Goal: Task Accomplishment & Management: Manage account settings

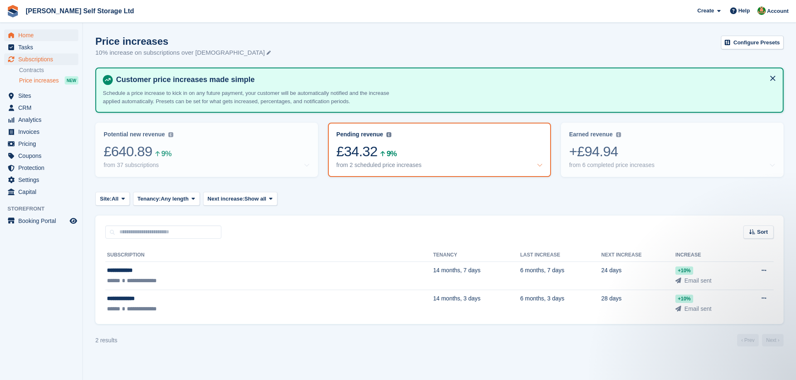
click at [39, 35] on span "Home" at bounding box center [43, 35] width 50 height 12
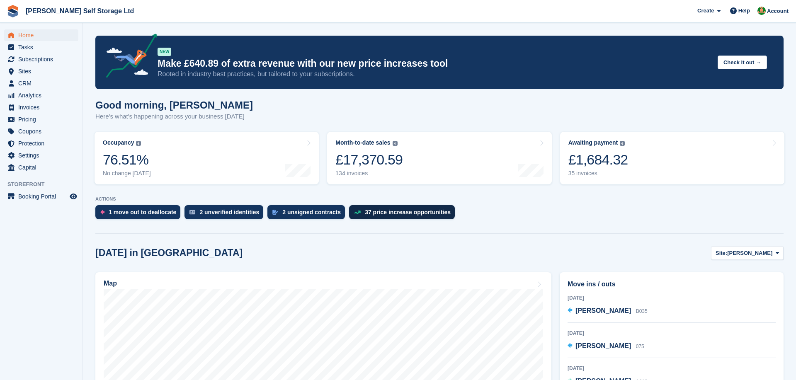
click at [392, 215] on div "37 price increase opportunities" at bounding box center [408, 212] width 86 height 7
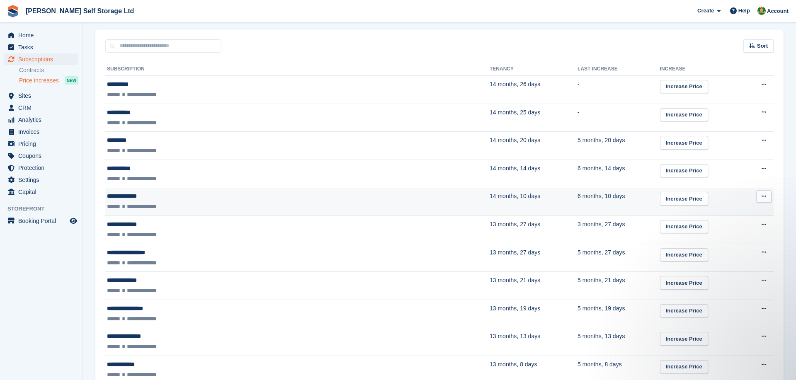
scroll to position [187, 0]
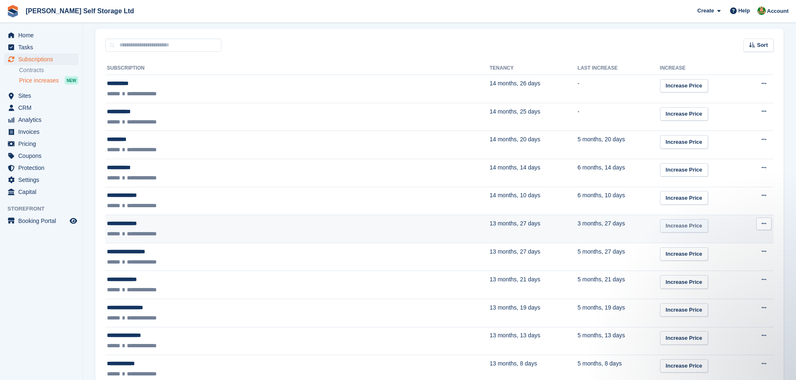
click at [660, 224] on link "Increase Price" at bounding box center [684, 226] width 48 height 14
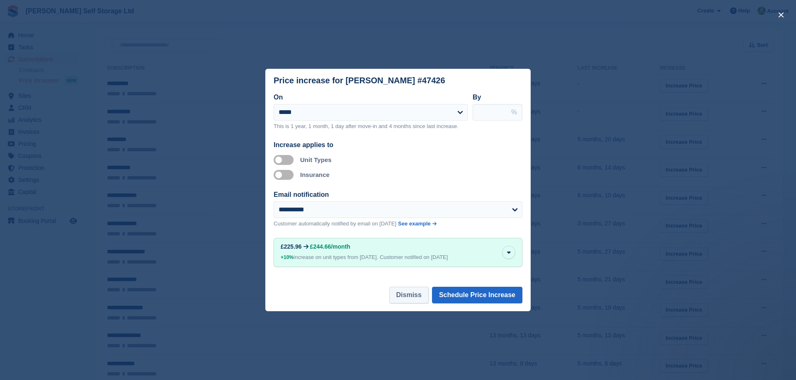
click at [403, 295] on button "Dismiss" at bounding box center [408, 295] width 39 height 17
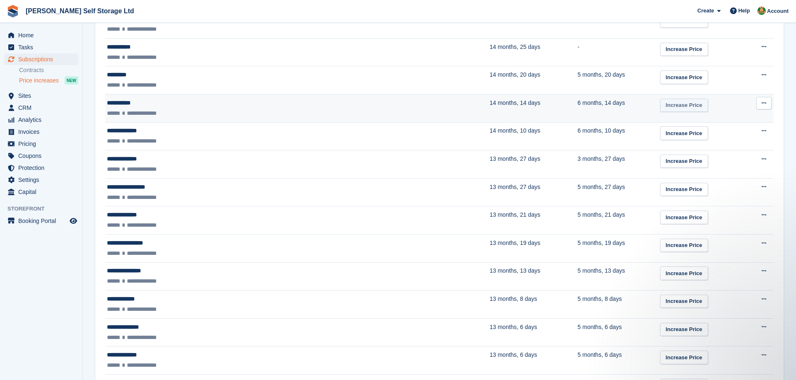
scroll to position [253, 0]
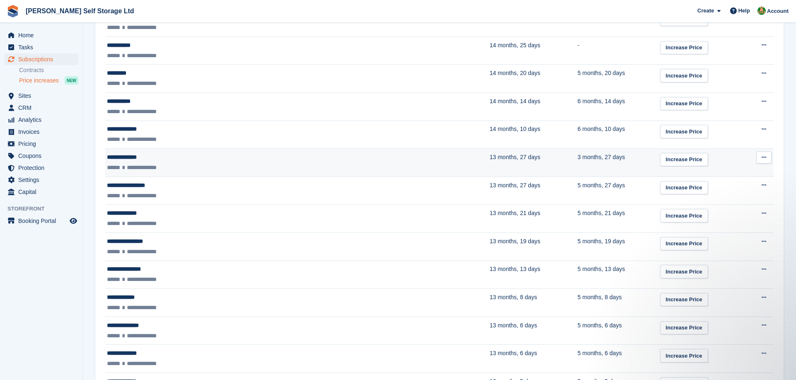
click at [490, 165] on td "13 months, 27 days" at bounding box center [534, 163] width 88 height 28
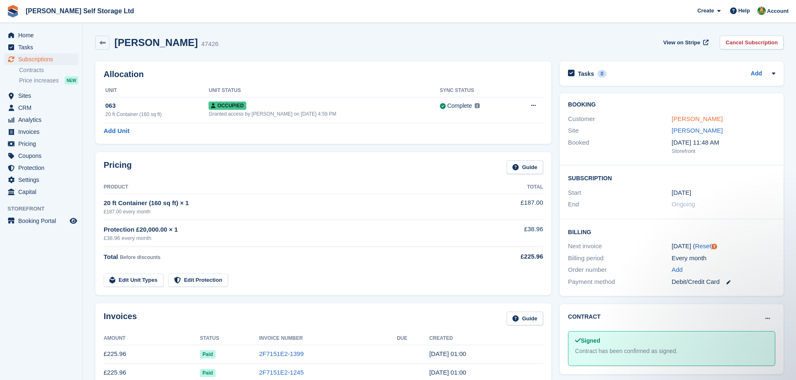
click at [710, 119] on link "[PERSON_NAME]" at bounding box center [697, 118] width 51 height 7
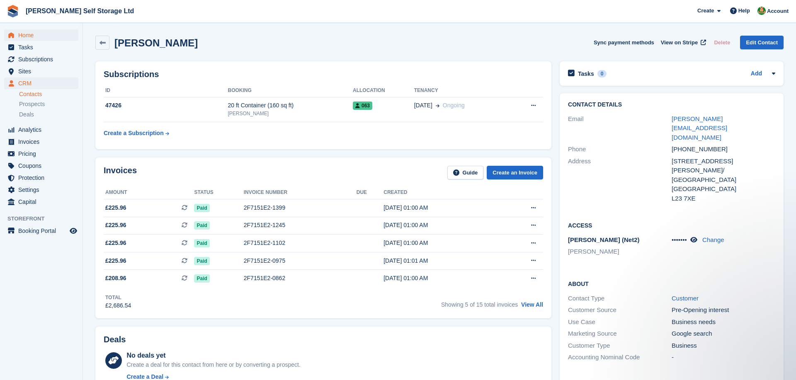
click at [41, 32] on span "Home" at bounding box center [43, 35] width 50 height 12
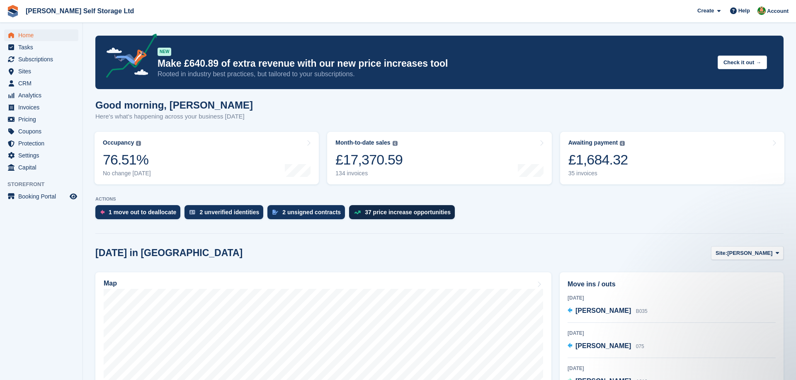
click at [409, 214] on div "37 price increase opportunities" at bounding box center [408, 212] width 86 height 7
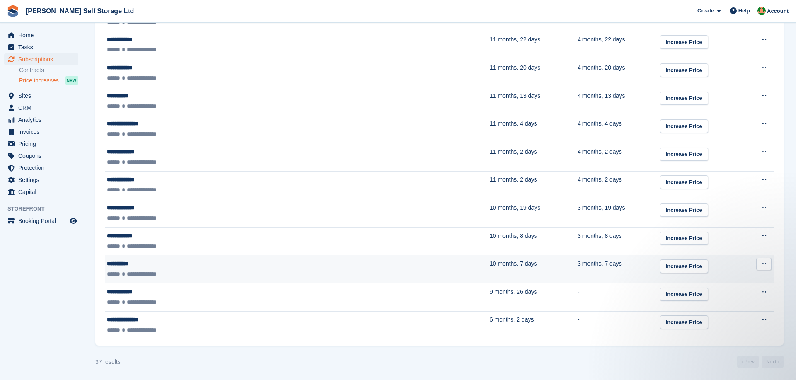
scroll to position [959, 0]
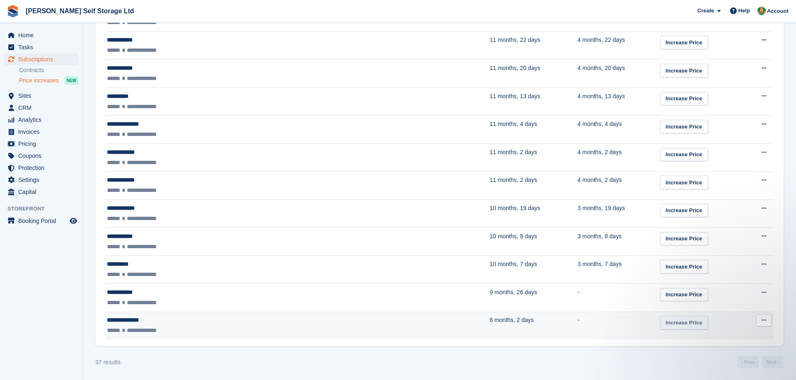
click at [660, 321] on link "Increase Price" at bounding box center [684, 323] width 48 height 14
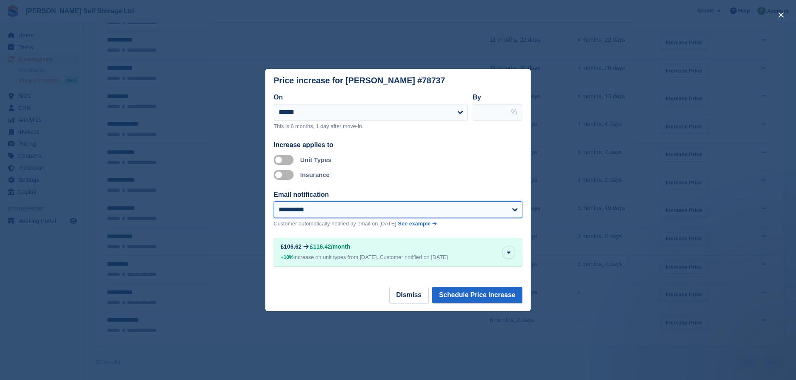
click at [397, 212] on select "**********" at bounding box center [398, 210] width 249 height 17
select select "**"
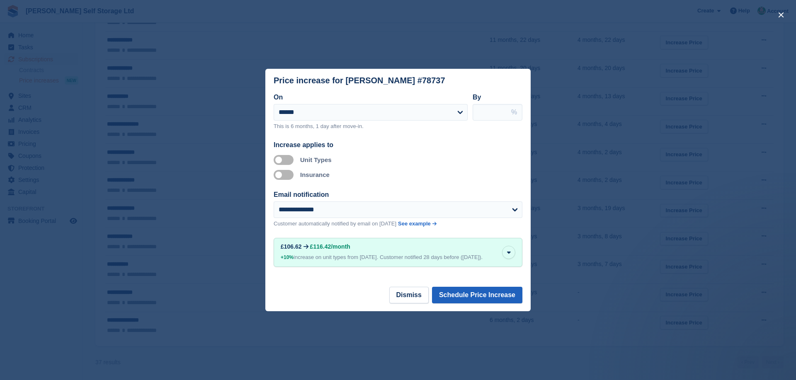
click at [467, 299] on button "Schedule Price Increase" at bounding box center [477, 295] width 90 height 17
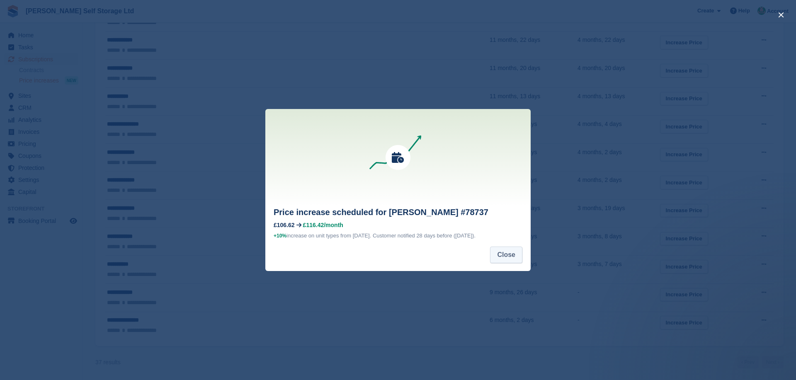
click at [509, 261] on button "Close" at bounding box center [506, 255] width 32 height 17
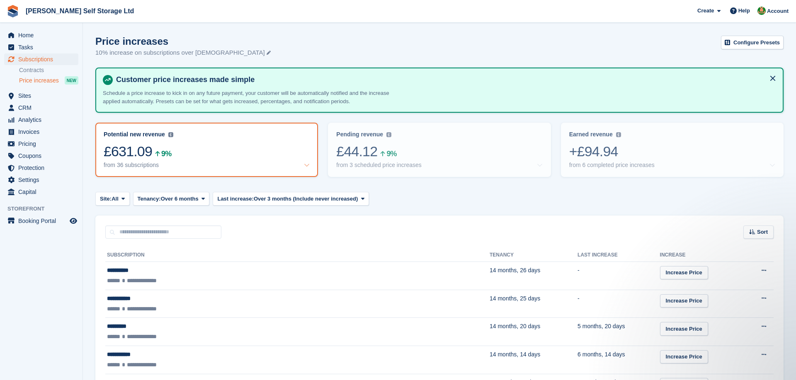
scroll to position [0, 0]
click at [445, 153] on div "£44.12 9%" at bounding box center [439, 151] width 206 height 17
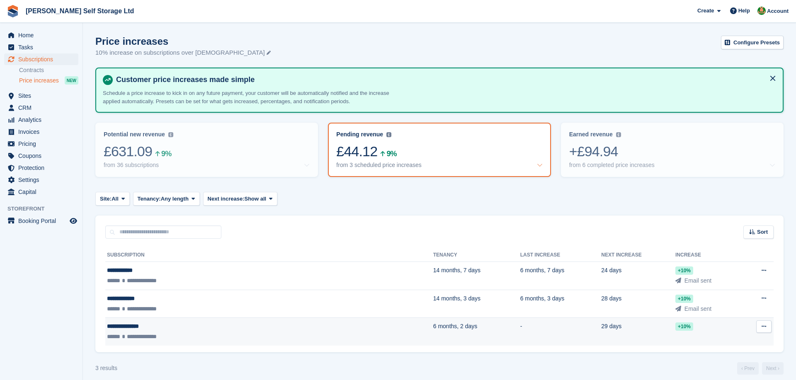
click at [172, 322] on td "**********" at bounding box center [269, 332] width 328 height 28
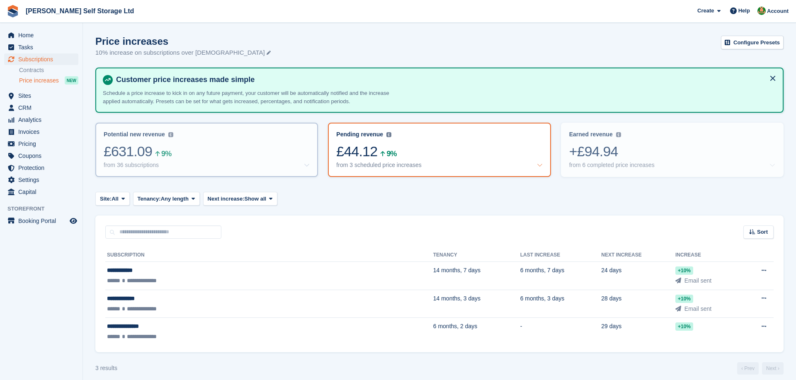
click at [186, 141] on div "Potential new revenue Potential recurring revenue based on 10% increase on all …" at bounding box center [206, 150] width 221 height 53
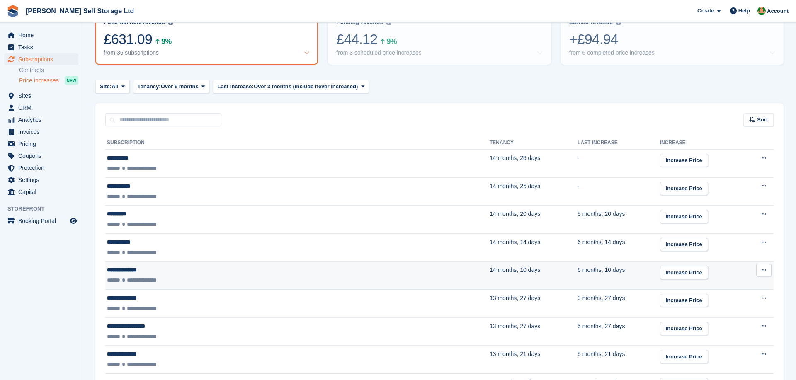
scroll to position [96, 0]
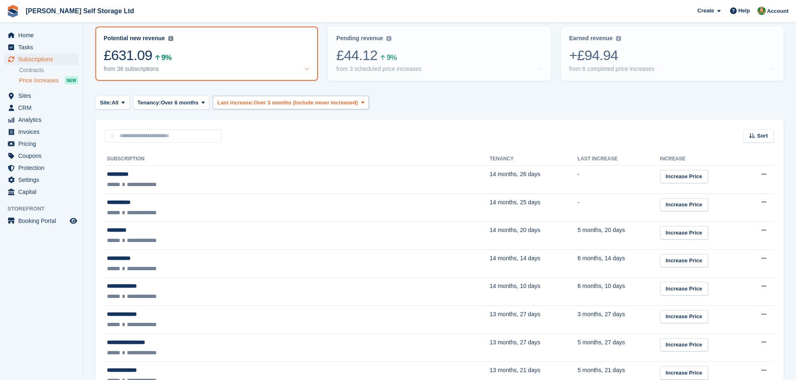
click at [244, 103] on span "Last increase:" at bounding box center [235, 103] width 36 height 8
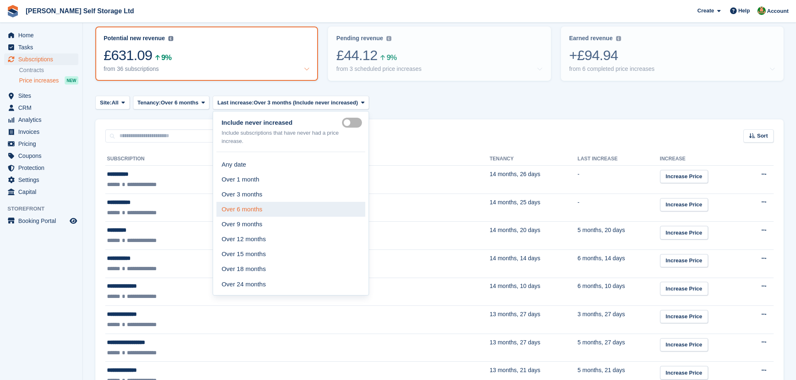
click at [247, 207] on link "Over 6 months" at bounding box center [291, 209] width 149 height 15
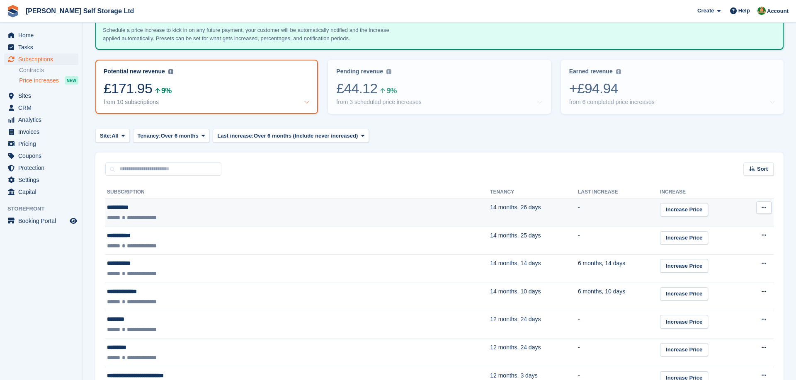
scroll to position [65, 0]
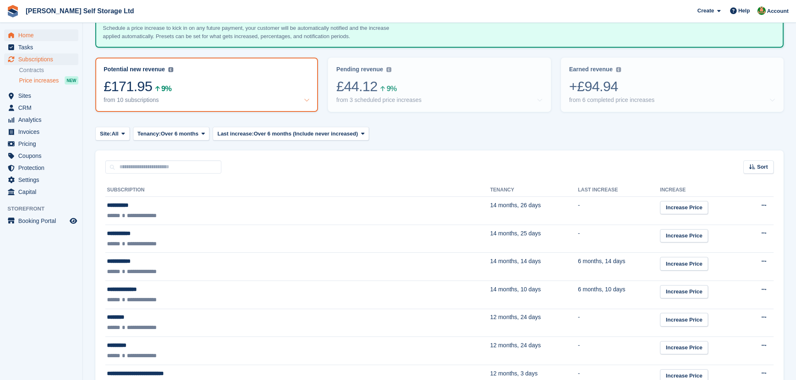
click at [35, 34] on span "Home" at bounding box center [43, 35] width 50 height 12
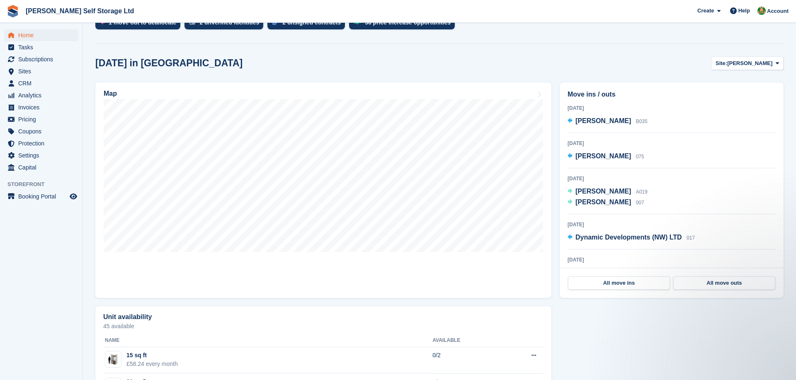
scroll to position [175, 0]
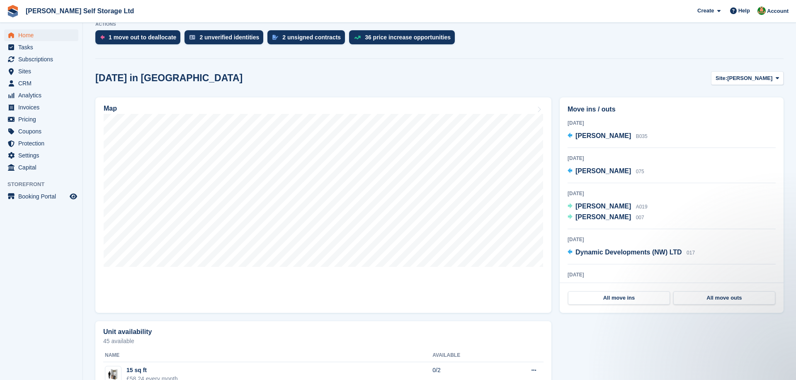
click at [555, 166] on div "Map" at bounding box center [323, 205] width 465 height 224
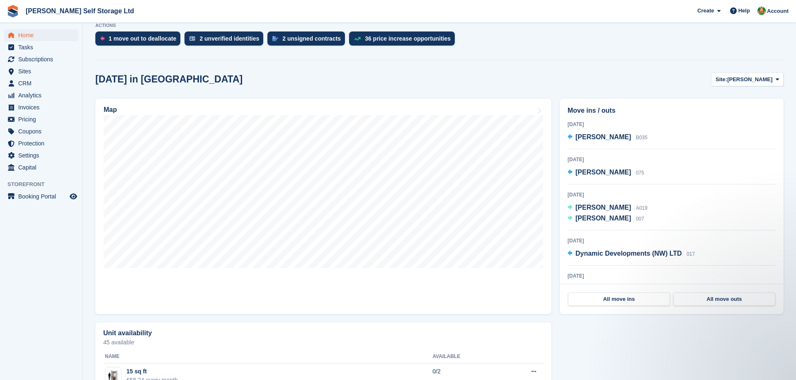
scroll to position [228, 0]
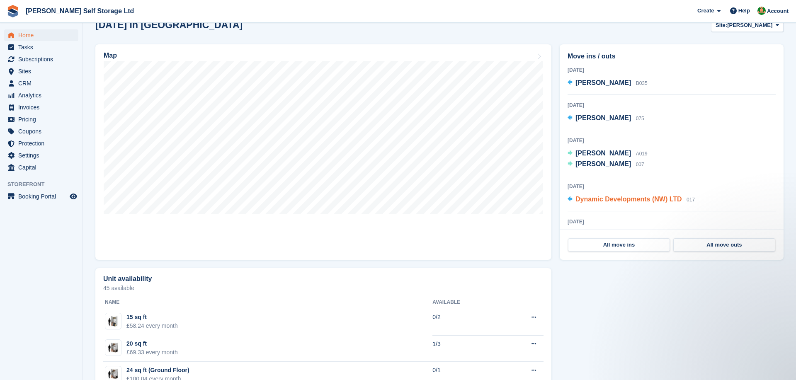
click at [596, 195] on div "Dynamic Developments (NW) LTD 017" at bounding box center [635, 200] width 119 height 11
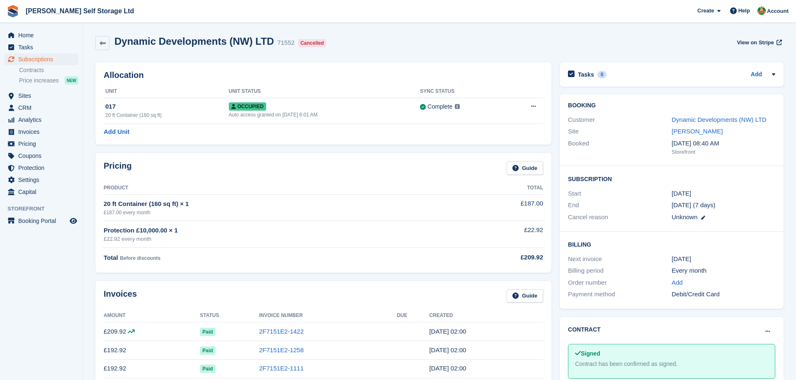
click at [555, 174] on div "Pricing Guide Product Total 20 ft Container (160 sq ft) × 1 £187.00 every month…" at bounding box center [323, 213] width 465 height 128
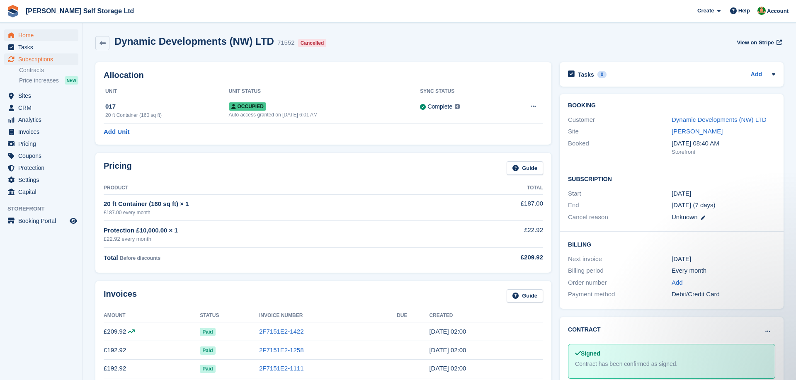
click at [43, 33] on span "Home" at bounding box center [43, 35] width 50 height 12
